Goal: Task Accomplishment & Management: Manage account settings

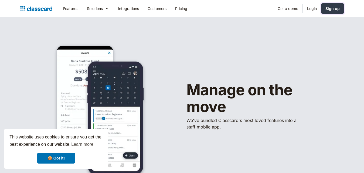
click at [329, 9] on div "Sign up" at bounding box center [333, 9] width 14 height 6
click at [310, 10] on link "Login" at bounding box center [312, 8] width 18 height 12
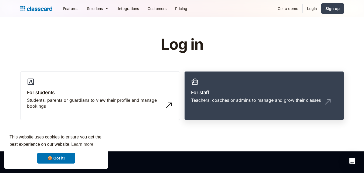
click at [258, 102] on div "Teachers, coaches or admins to manage and grow their classes" at bounding box center [256, 100] width 130 height 6
